Goal: Navigation & Orientation: Find specific page/section

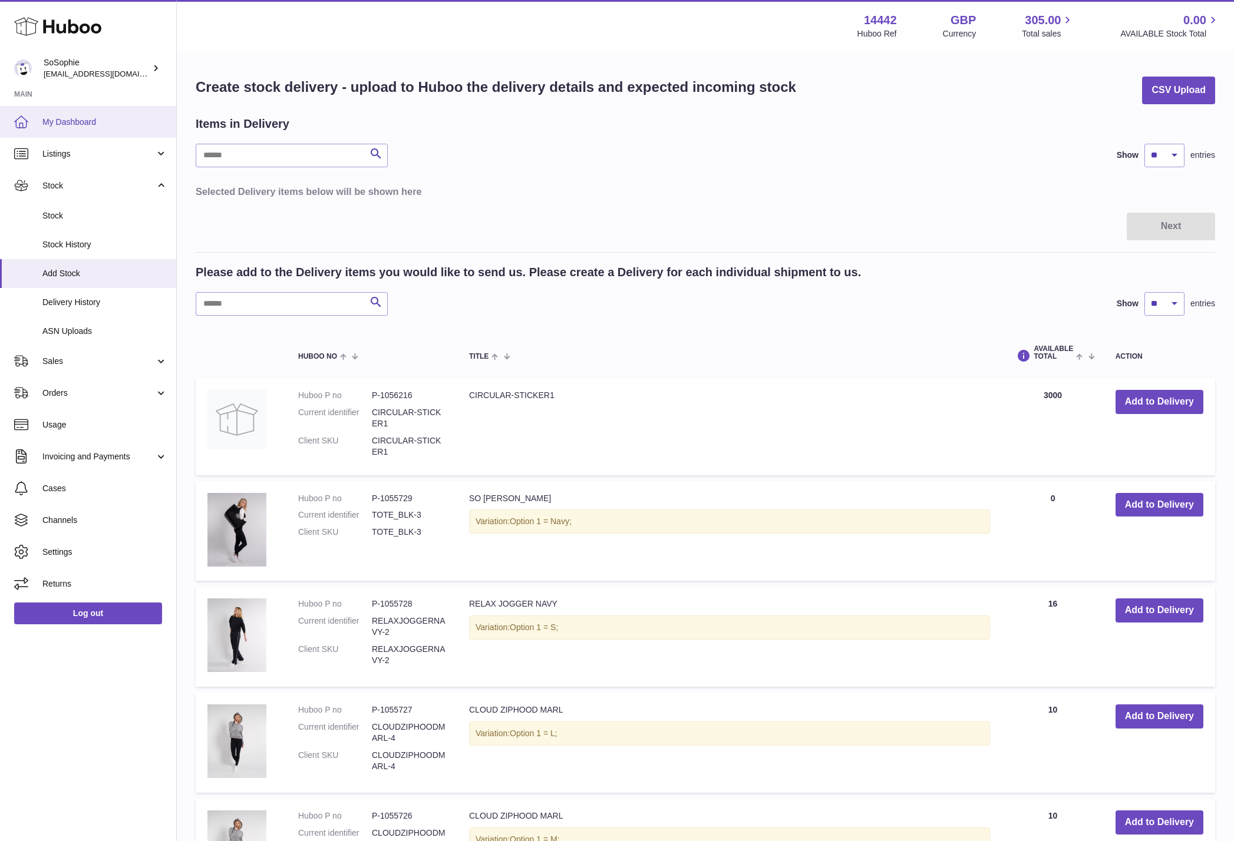
click at [80, 125] on span "My Dashboard" at bounding box center [104, 122] width 125 height 11
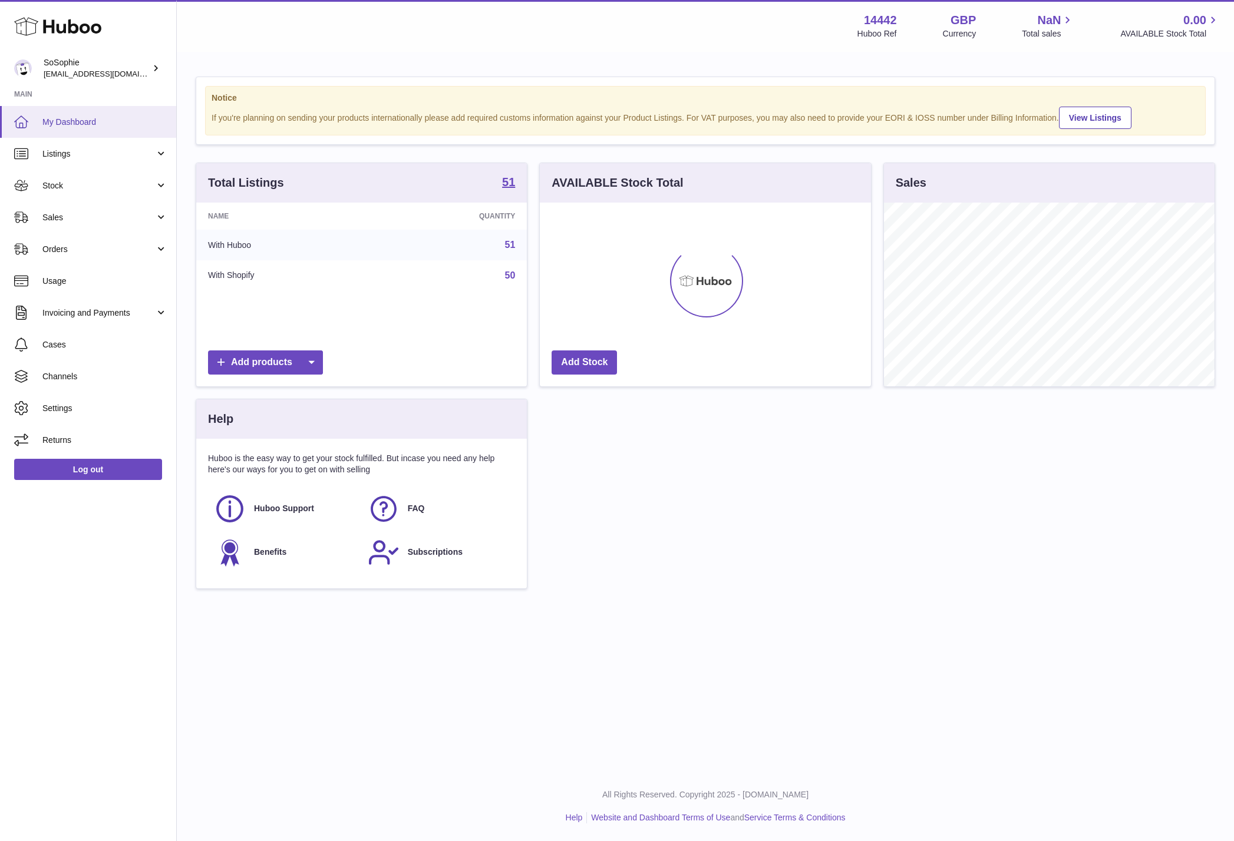
scroll to position [184, 331]
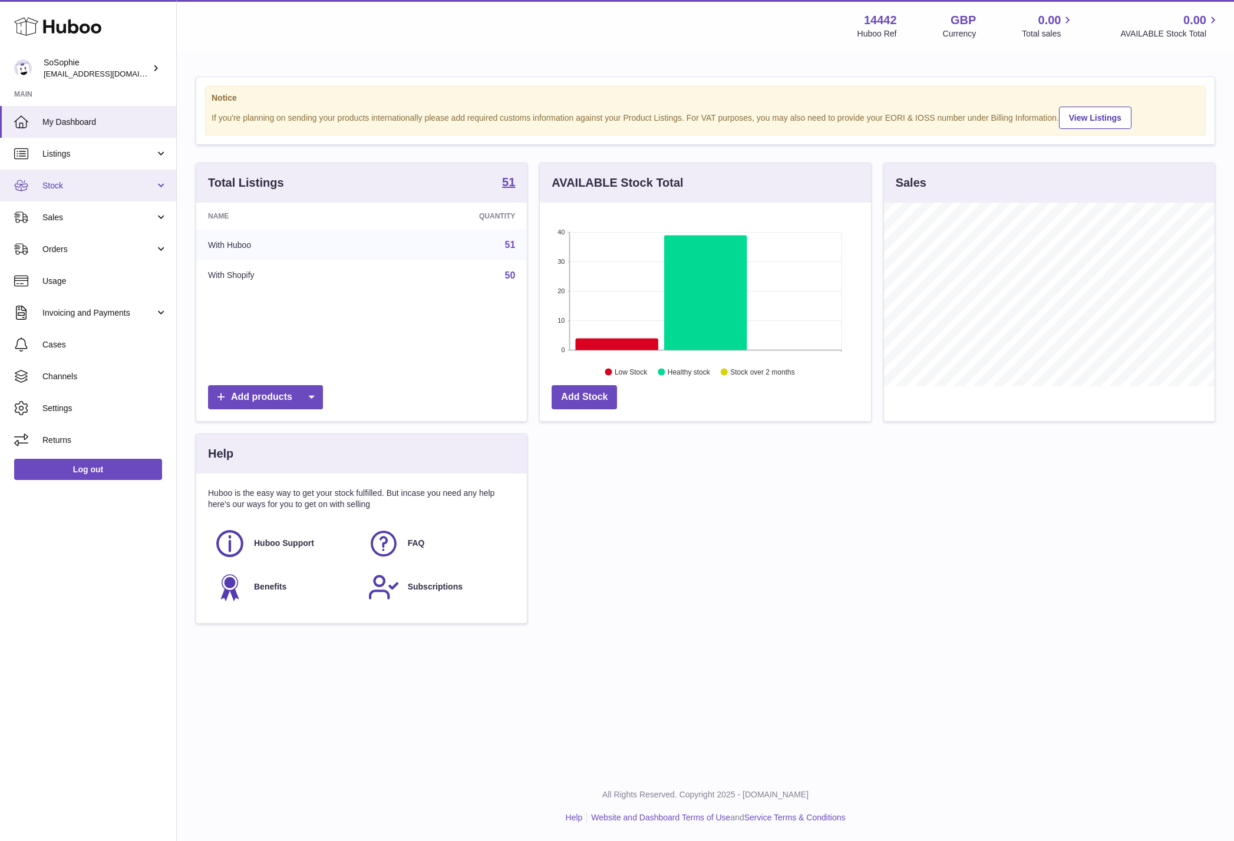
click at [90, 184] on span "Stock" at bounding box center [98, 185] width 113 height 11
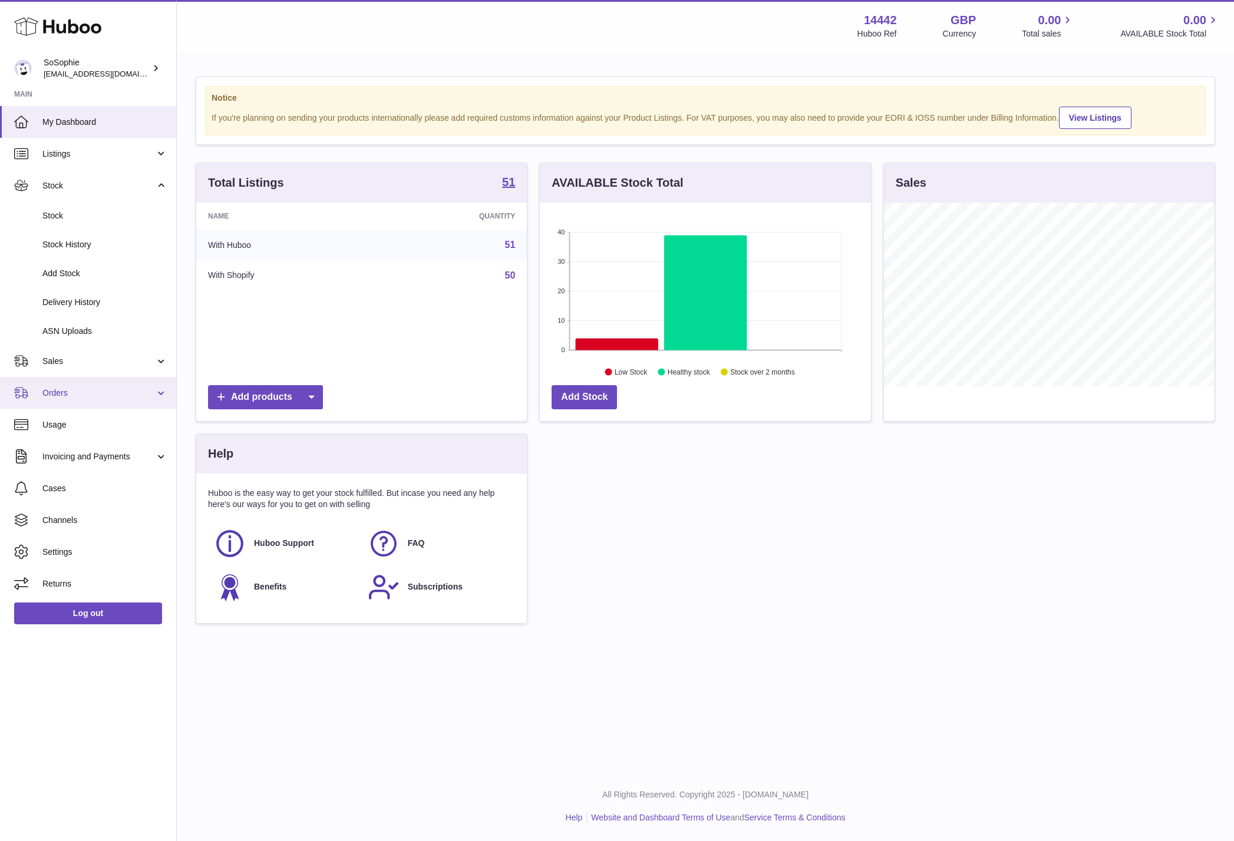
click at [112, 400] on link "Orders" at bounding box center [88, 393] width 176 height 32
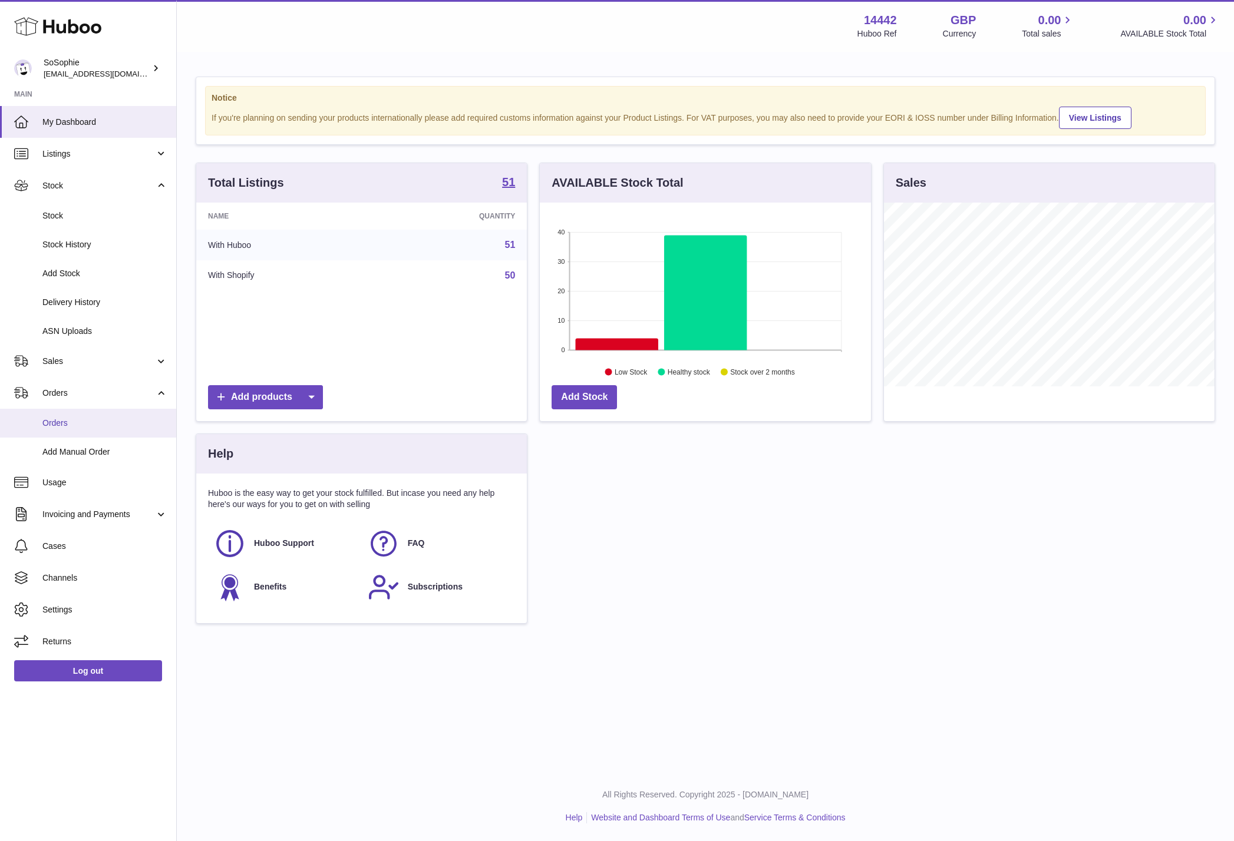
click at [105, 419] on span "Orders" at bounding box center [104, 423] width 125 height 11
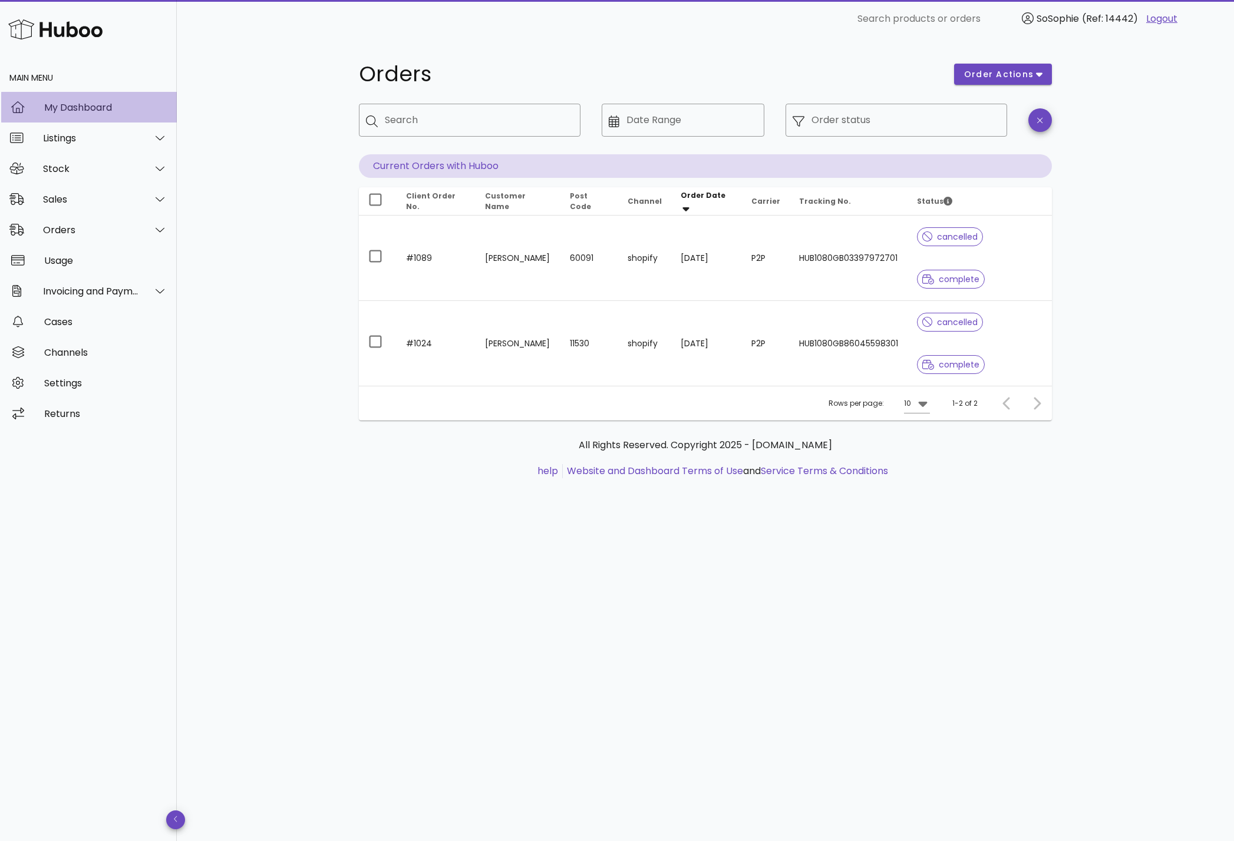
click at [94, 110] on div "My Dashboard" at bounding box center [105, 107] width 123 height 11
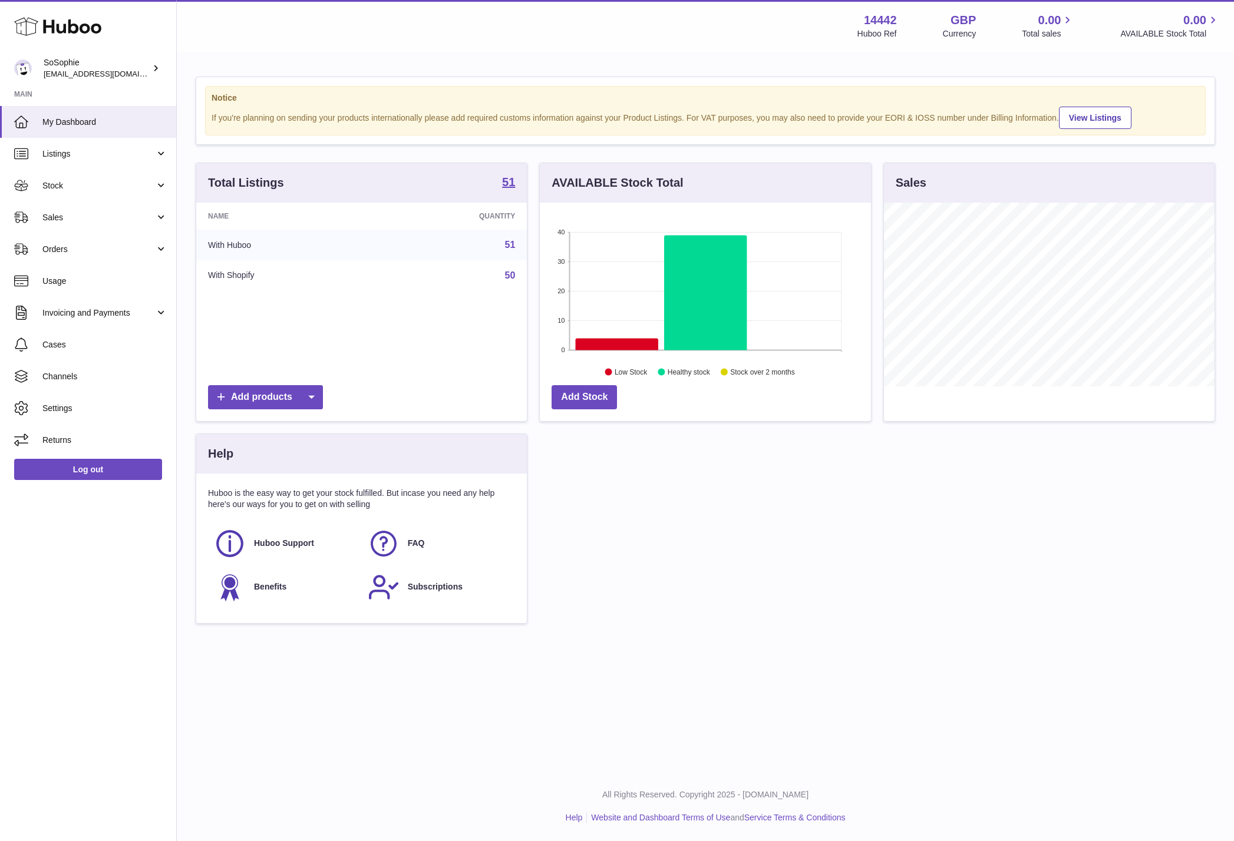
scroll to position [184, 331]
